Goal: Transaction & Acquisition: Purchase product/service

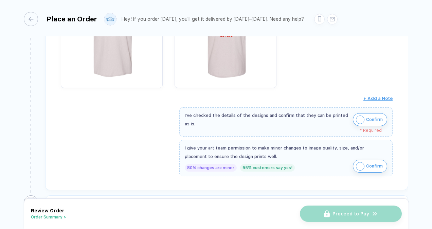
scroll to position [183, 0]
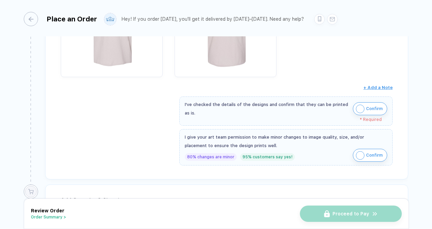
click at [357, 108] on img "button" at bounding box center [360, 109] width 8 height 8
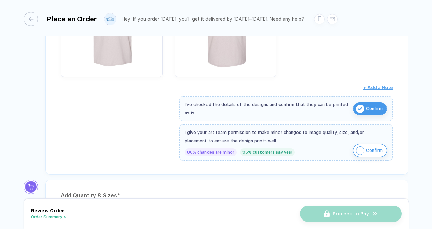
click at [360, 148] on img "button" at bounding box center [360, 150] width 8 height 8
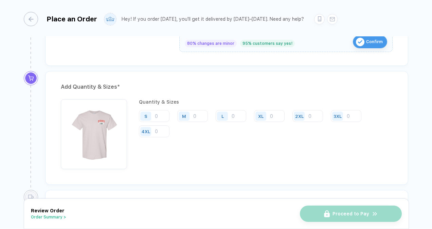
scroll to position [302, 0]
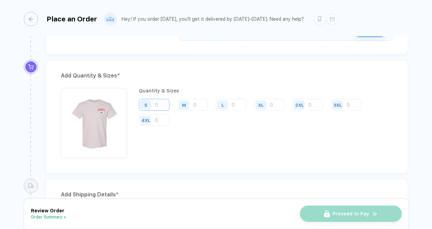
click at [156, 103] on input "number" at bounding box center [154, 105] width 31 height 12
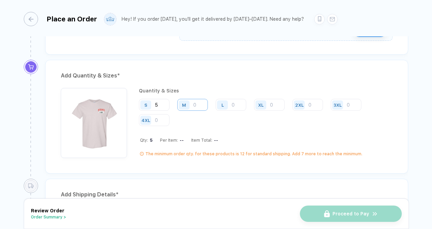
type input "5"
click at [202, 100] on input "number" at bounding box center [192, 105] width 31 height 12
type input "5"
click at [277, 102] on input "number" at bounding box center [269, 105] width 31 height 12
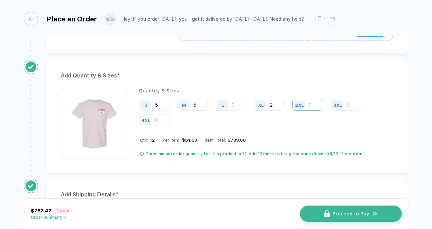
type input "2"
click at [313, 102] on input "number" at bounding box center [307, 105] width 31 height 12
type input "2"
click at [349, 104] on input "number" at bounding box center [346, 105] width 31 height 12
type input "1"
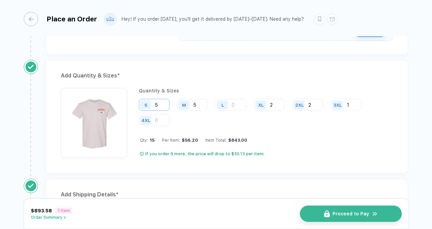
click at [162, 102] on input "5" at bounding box center [154, 105] width 31 height 12
click at [242, 103] on input "number" at bounding box center [230, 105] width 31 height 12
type input "5"
click at [203, 103] on input "5" at bounding box center [192, 105] width 31 height 12
type input "10"
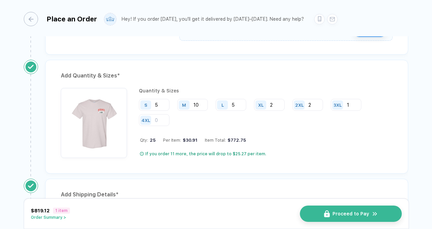
drag, startPoint x: 429, startPoint y: 126, endPoint x: 429, endPoint y: 140, distance: 13.6
click at [429, 140] on div "**********" at bounding box center [216, 115] width 432 height 230
drag, startPoint x: 429, startPoint y: 93, endPoint x: 429, endPoint y: 112, distance: 19.0
click at [429, 112] on div "**********" at bounding box center [216, 115] width 432 height 230
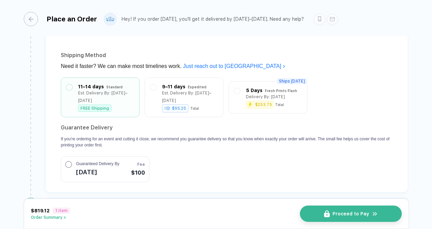
scroll to position [562, 0]
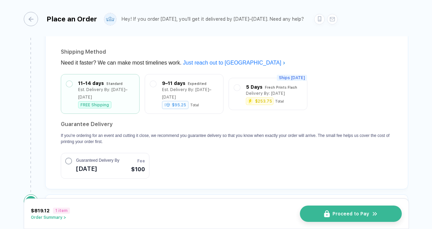
drag, startPoint x: 429, startPoint y: 152, endPoint x: 431, endPoint y: 177, distance: 25.2
click at [431, 177] on div "**********" at bounding box center [216, 115] width 432 height 230
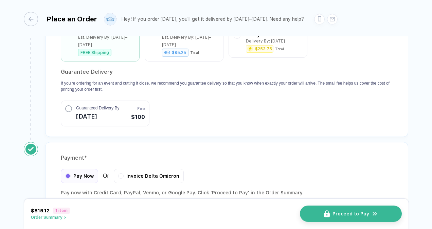
scroll to position [641, 0]
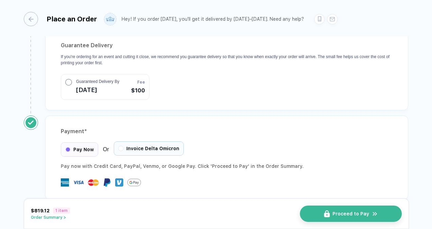
click at [127, 146] on span "Invoice Delta Omicron" at bounding box center [152, 148] width 53 height 5
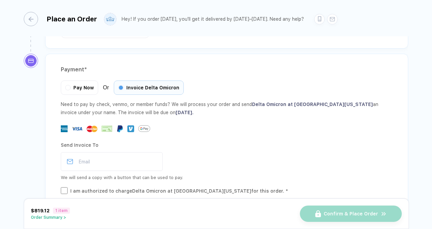
scroll to position [708, 0]
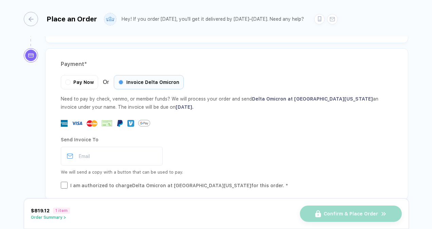
click at [128, 134] on div "Send Invoice To" at bounding box center [227, 139] width 332 height 11
click at [121, 149] on input "email" at bounding box center [112, 156] width 102 height 19
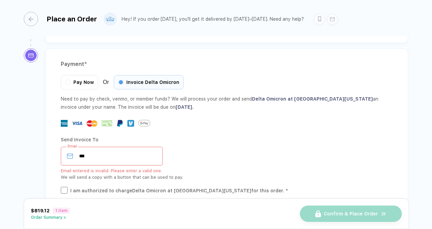
type input "**********"
type input "********"
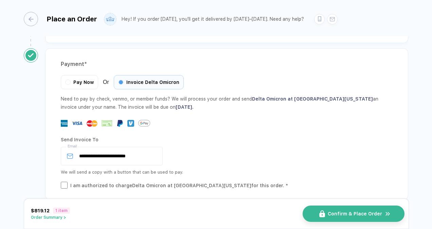
click at [376, 212] on span "Confirm & Place Order" at bounding box center [354, 213] width 54 height 5
